Goal: Use online tool/utility: Utilize a website feature to perform a specific function

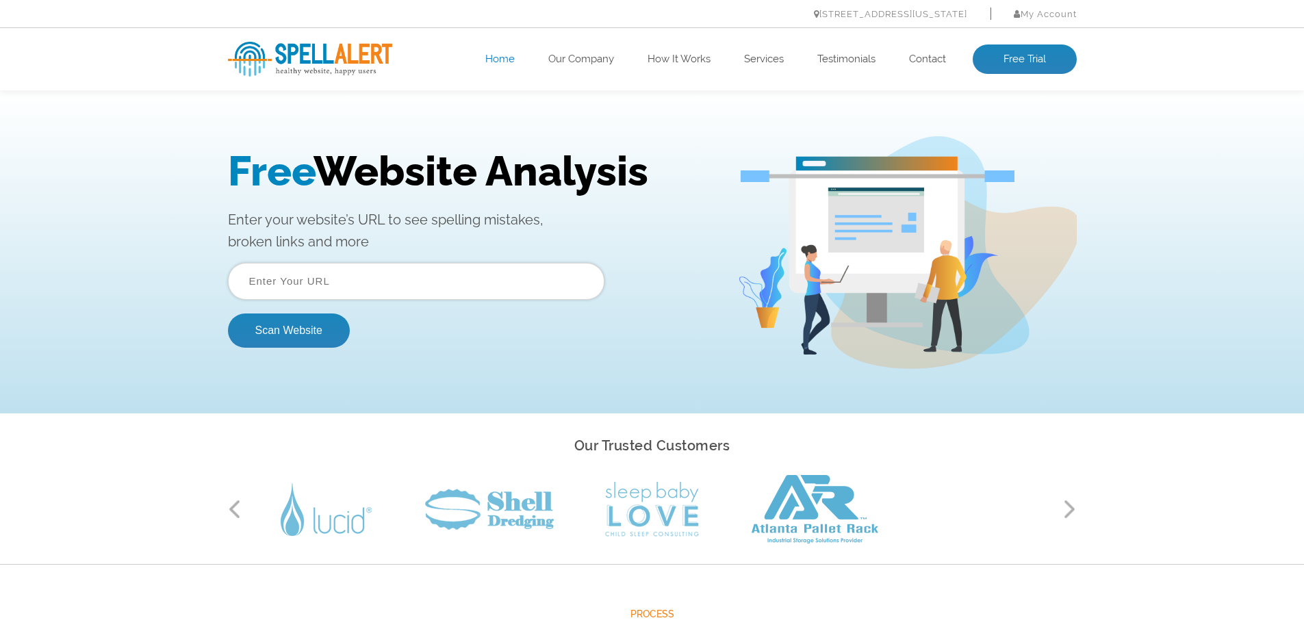
click at [302, 277] on input "text" at bounding box center [416, 281] width 377 height 37
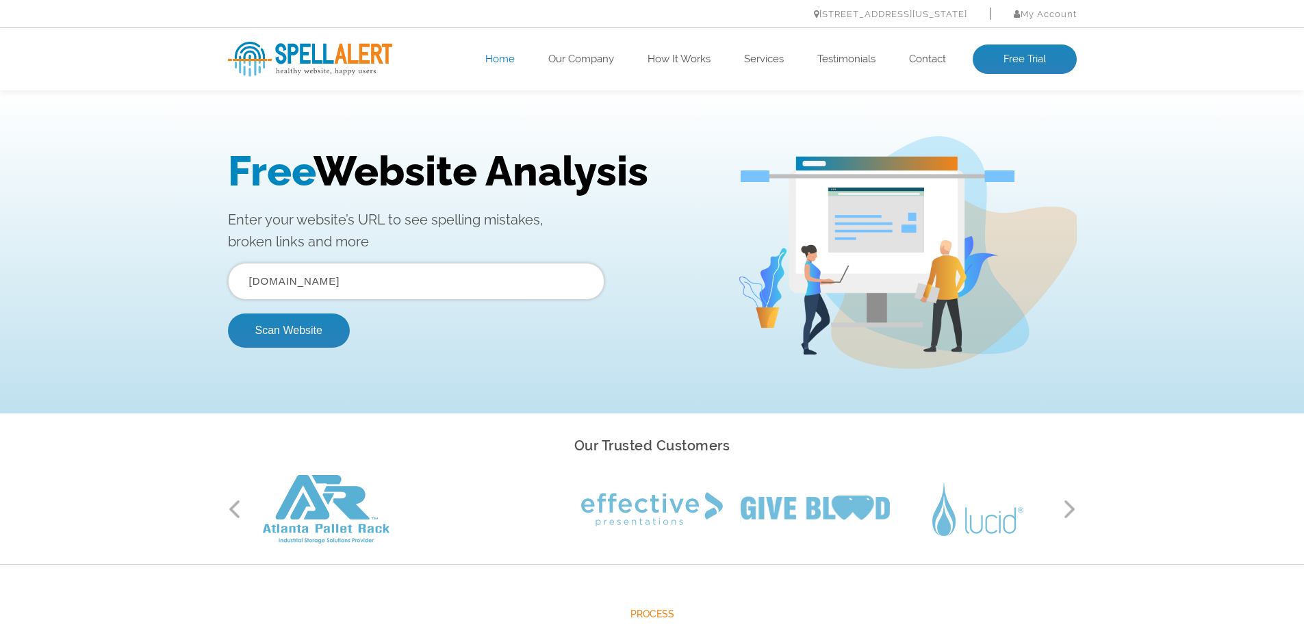
type input "[DOMAIN_NAME]"
click at [228, 314] on button "Scan Website" at bounding box center [289, 331] width 122 height 34
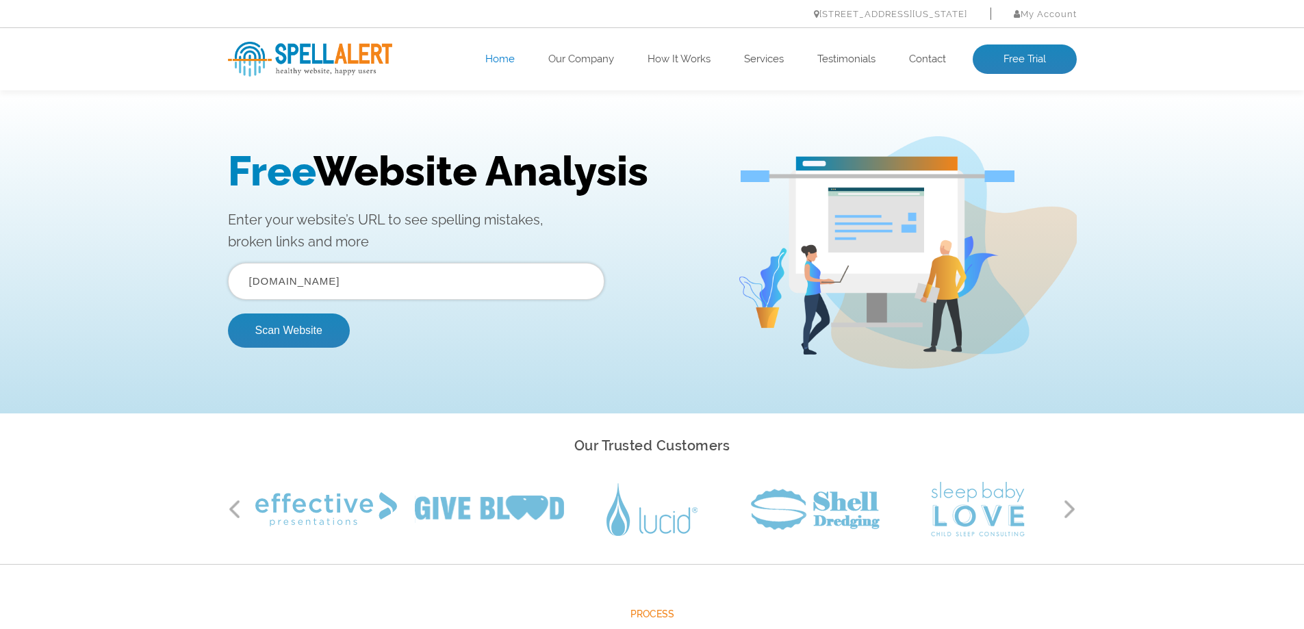
click at [365, 284] on input "fhu.com" at bounding box center [416, 281] width 377 height 37
drag, startPoint x: 365, startPoint y: 284, endPoint x: 339, endPoint y: 286, distance: 26.1
click at [339, 286] on input "fhu.com" at bounding box center [416, 281] width 377 height 37
click at [264, 282] on input "fhu.com" at bounding box center [416, 281] width 377 height 37
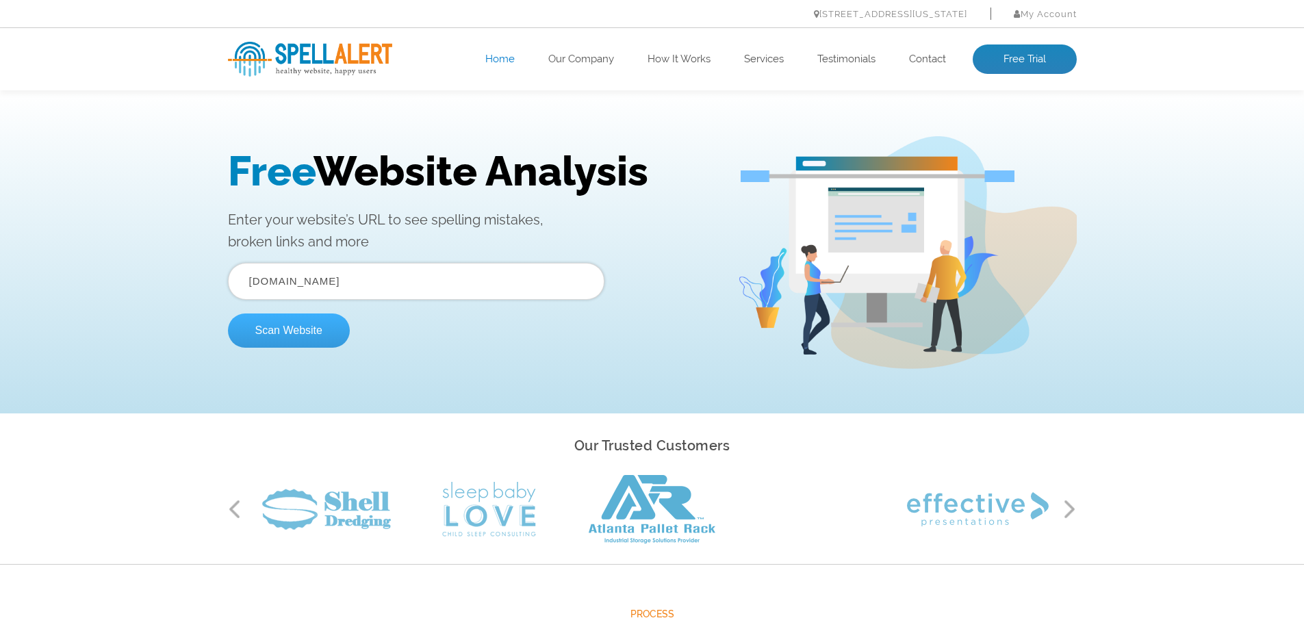
type input "fhueurope.org"
click at [294, 331] on button "Scan Website" at bounding box center [289, 331] width 122 height 34
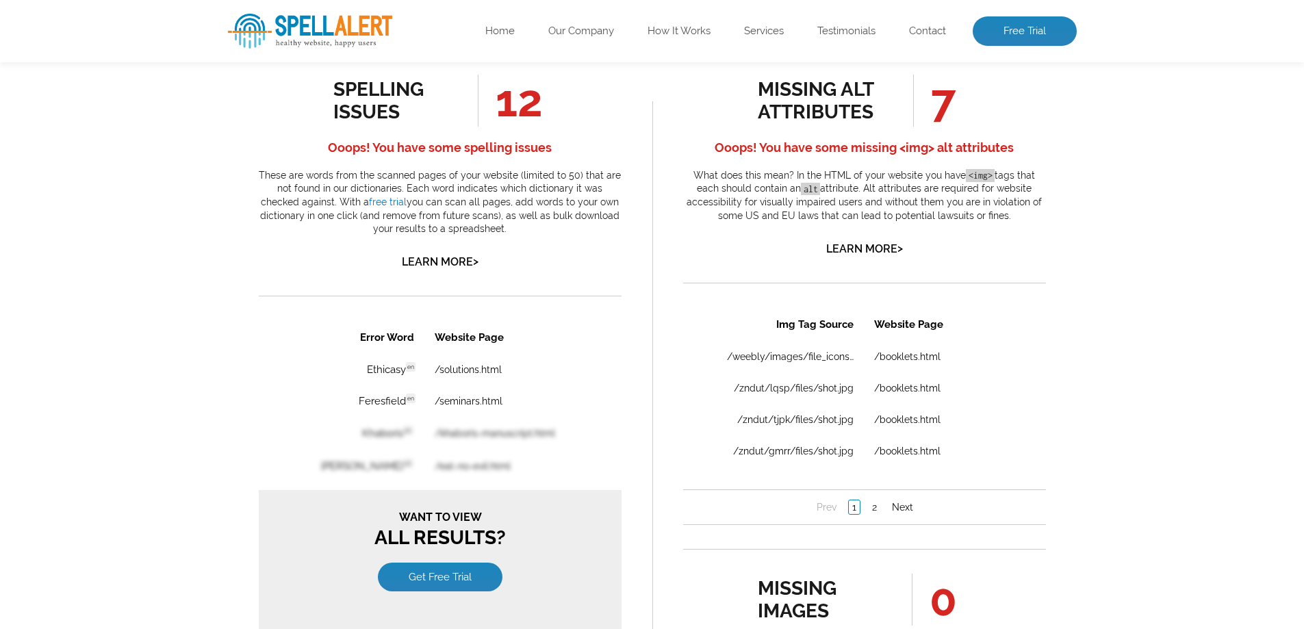
scroll to position [548, 0]
